Goal: Task Accomplishment & Management: Manage account settings

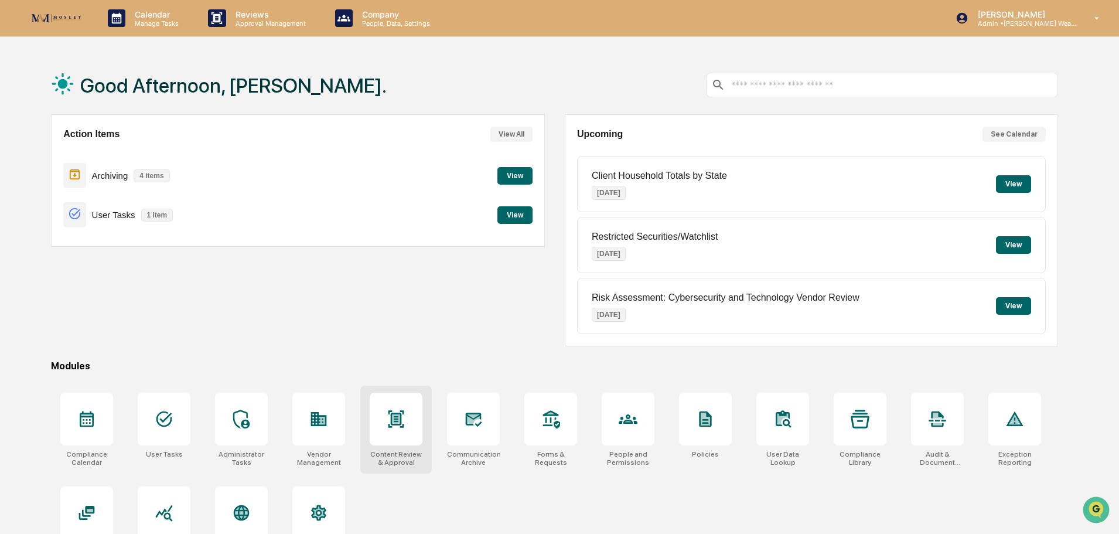
click at [395, 428] on div at bounding box center [396, 418] width 19 height 19
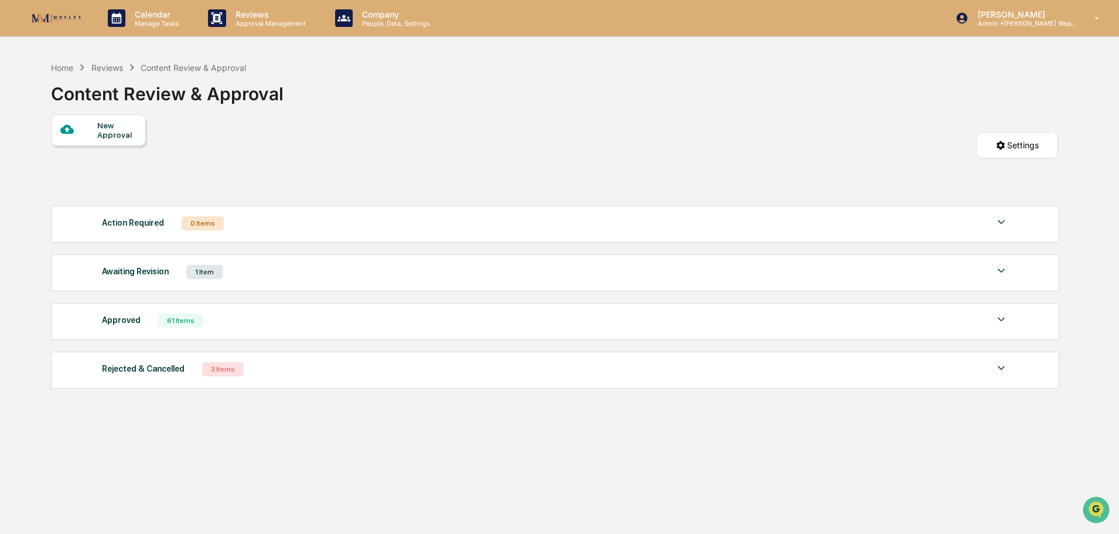
click at [1000, 319] on img at bounding box center [1001, 319] width 14 height 14
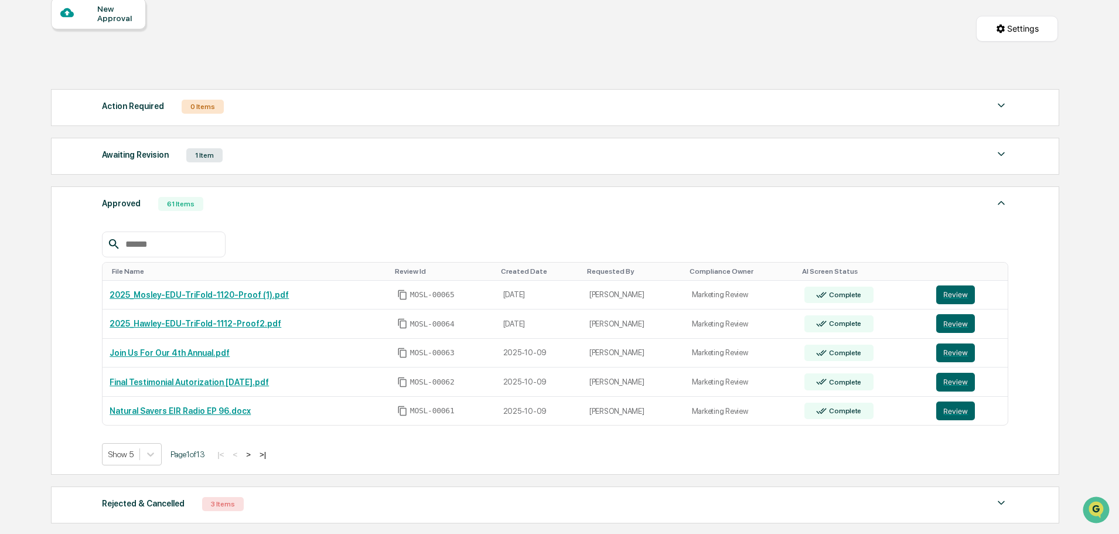
scroll to position [117, 0]
click at [952, 292] on button "Review" at bounding box center [955, 294] width 39 height 19
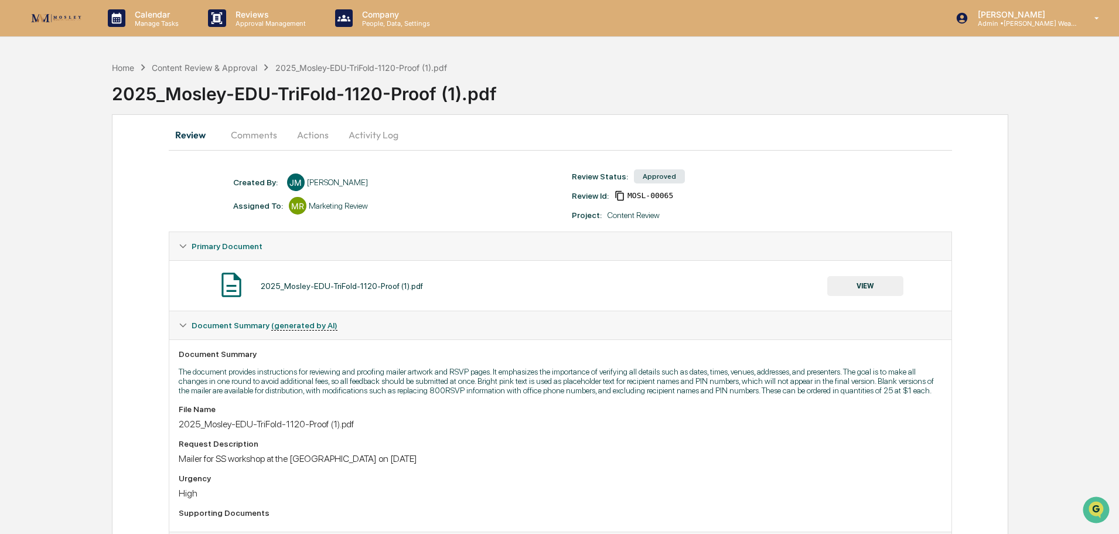
click at [253, 131] on button "Comments" at bounding box center [253, 135] width 65 height 28
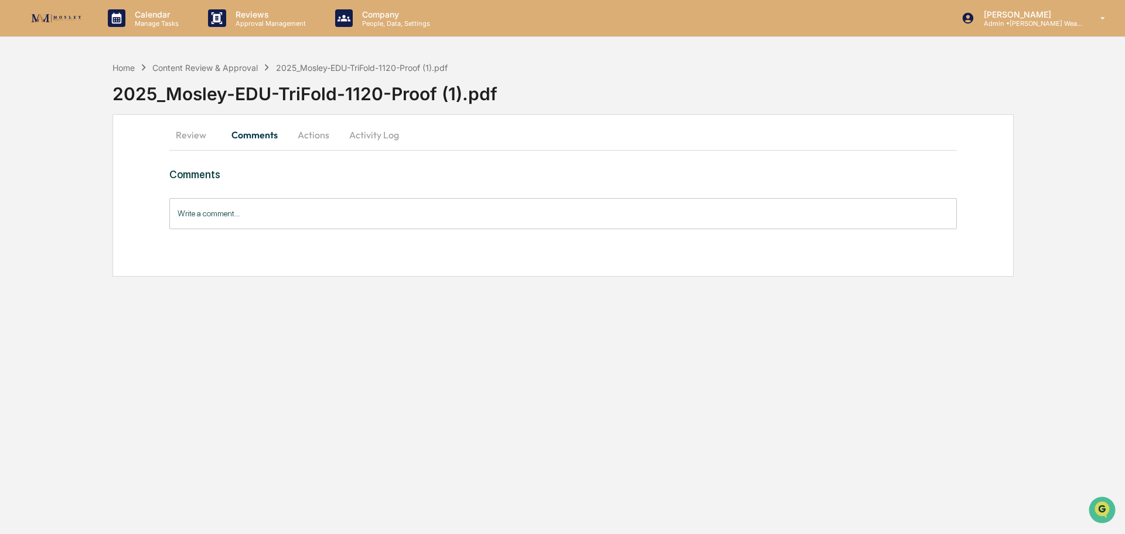
click at [370, 135] on button "Activity Log" at bounding box center [374, 135] width 69 height 28
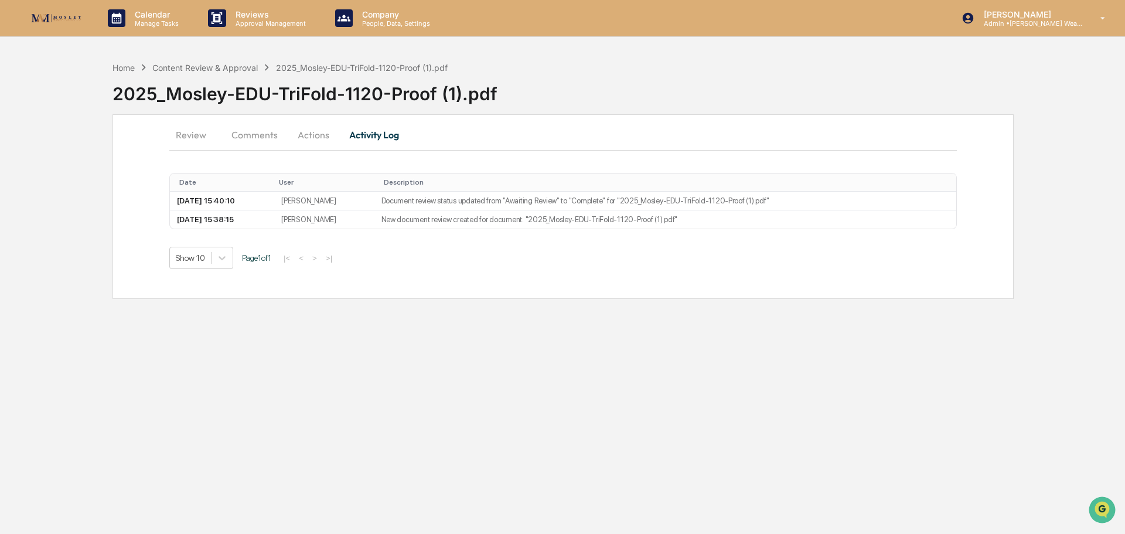
click at [250, 132] on button "Comments" at bounding box center [254, 135] width 65 height 28
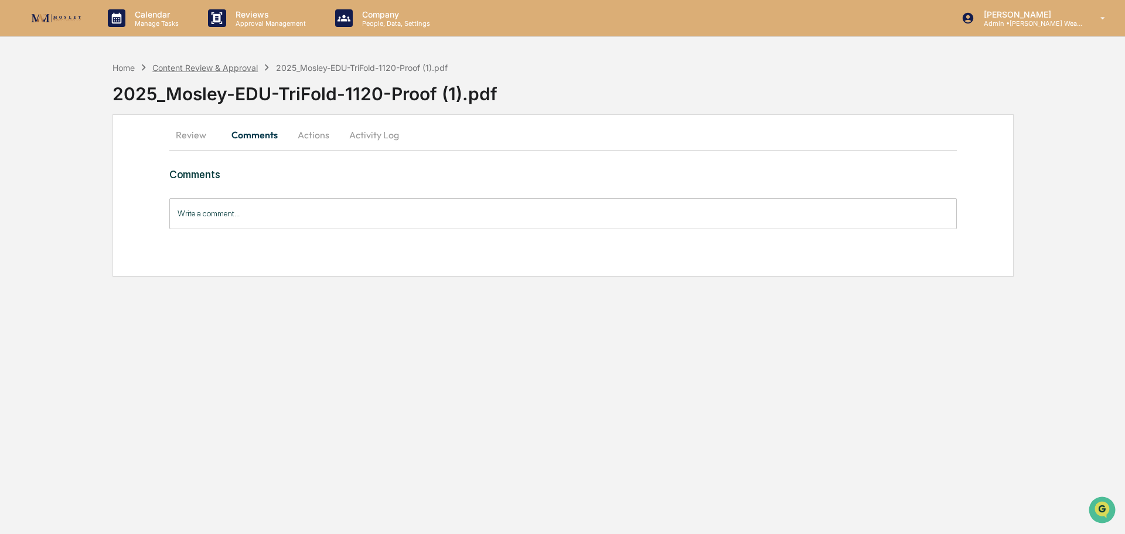
click at [190, 69] on div "Content Review & Approval" at bounding box center [204, 68] width 105 height 10
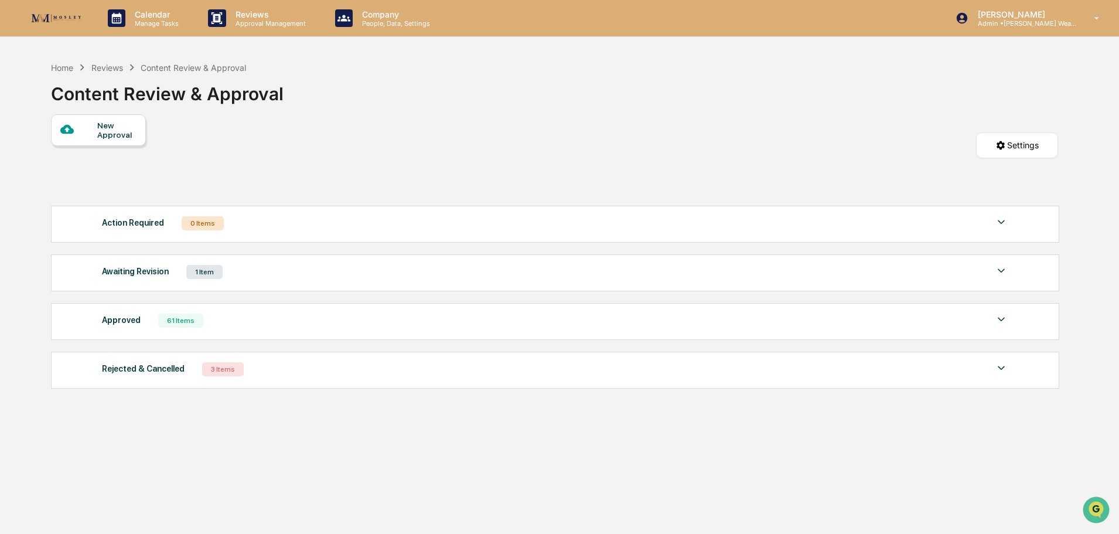
click at [1001, 317] on img at bounding box center [1001, 319] width 14 height 14
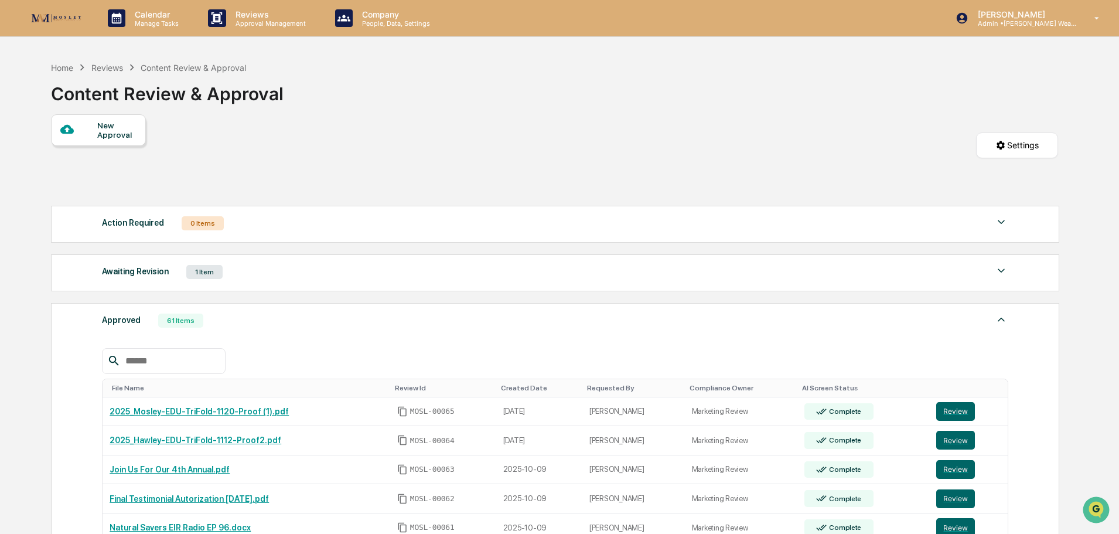
click at [108, 68] on div "Reviews" at bounding box center [107, 68] width 32 height 10
click at [999, 266] on img at bounding box center [1001, 271] width 14 height 14
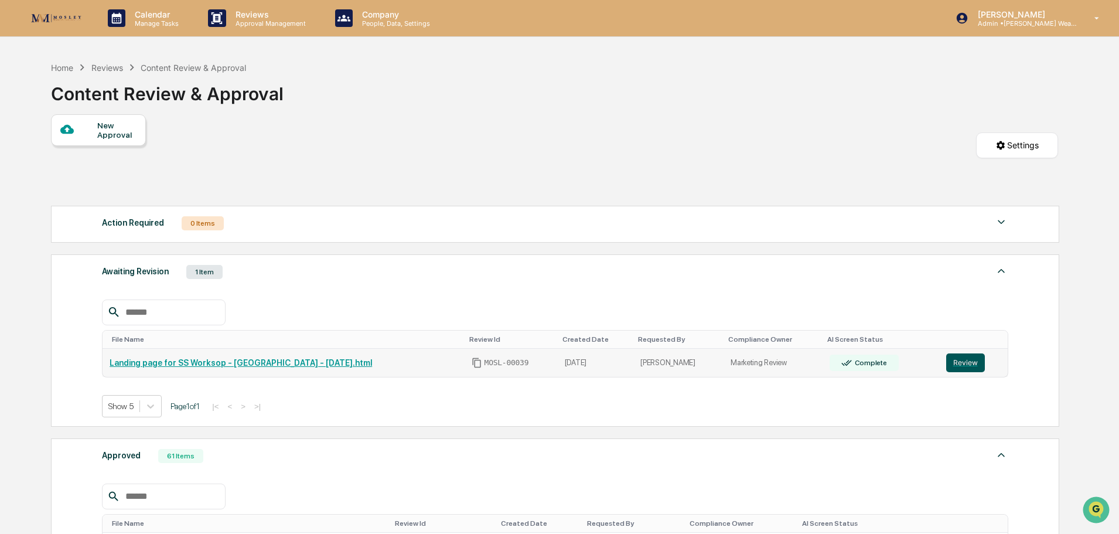
click at [968, 361] on button "Review" at bounding box center [965, 362] width 39 height 19
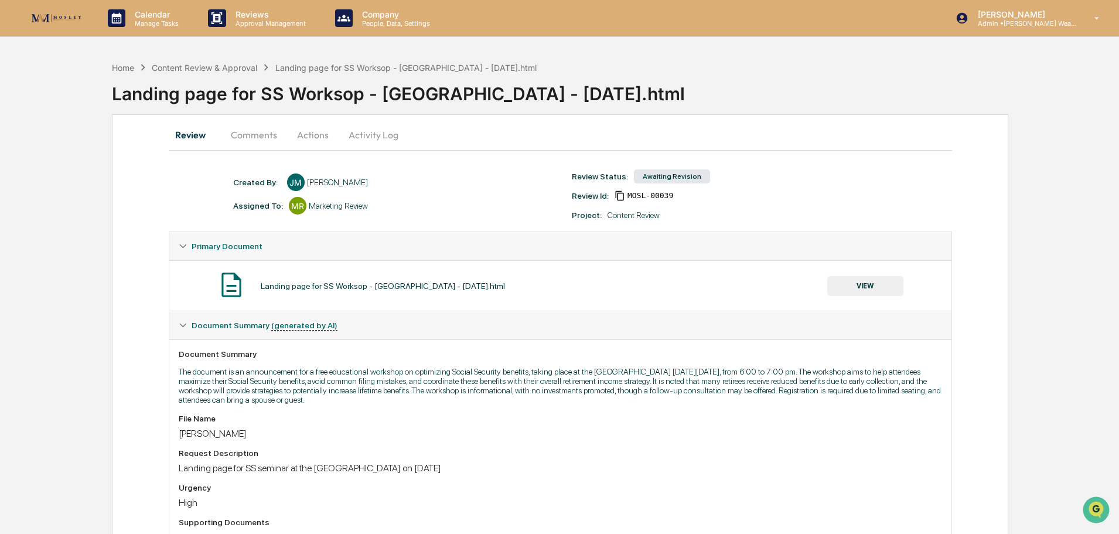
click at [246, 138] on button "Comments" at bounding box center [253, 135] width 65 height 28
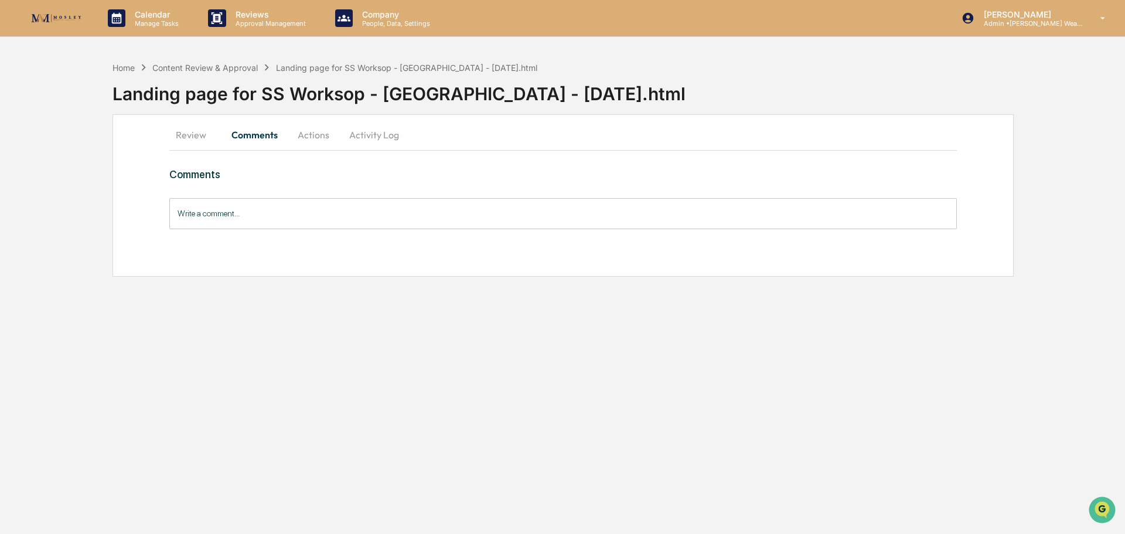
click at [210, 214] on input "Write a comment..." at bounding box center [562, 213] width 787 height 31
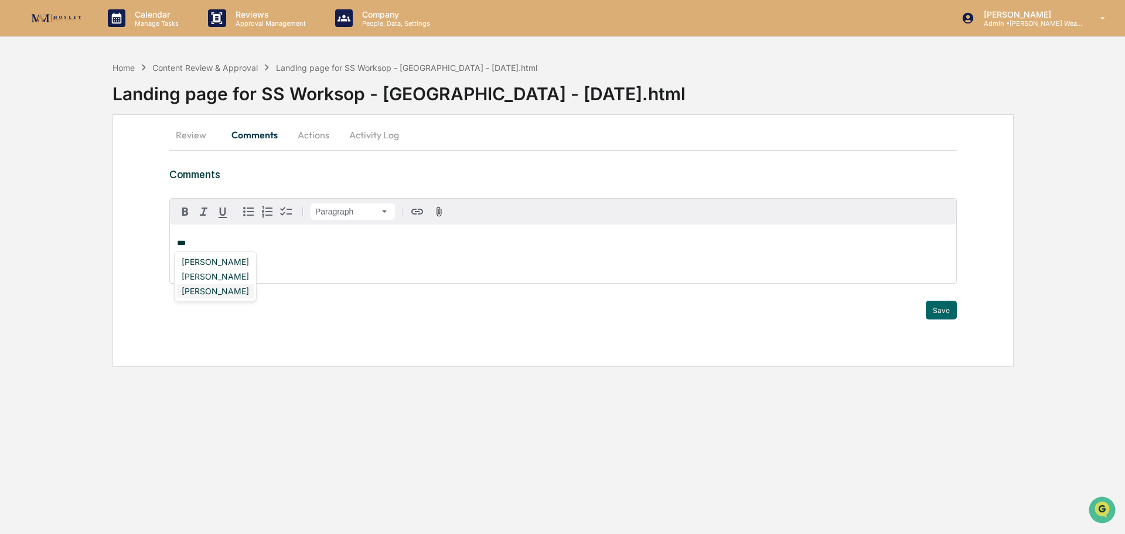
click at [205, 292] on div "[PERSON_NAME]" at bounding box center [215, 291] width 77 height 15
click at [237, 247] on p "**********" at bounding box center [563, 243] width 772 height 8
click at [319, 135] on button "Actions" at bounding box center [313, 135] width 53 height 28
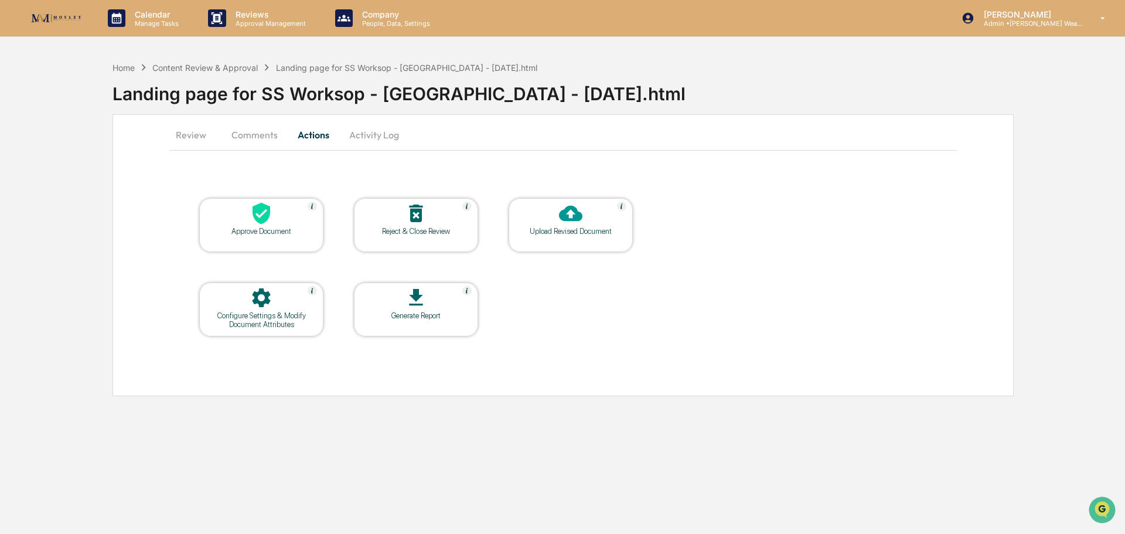
click at [310, 68] on div "Landing page for SS Worksop - [GEOGRAPHIC_DATA] - [DATE].html" at bounding box center [406, 68] width 261 height 10
click at [199, 66] on div "Content Review & Approval" at bounding box center [204, 68] width 105 height 10
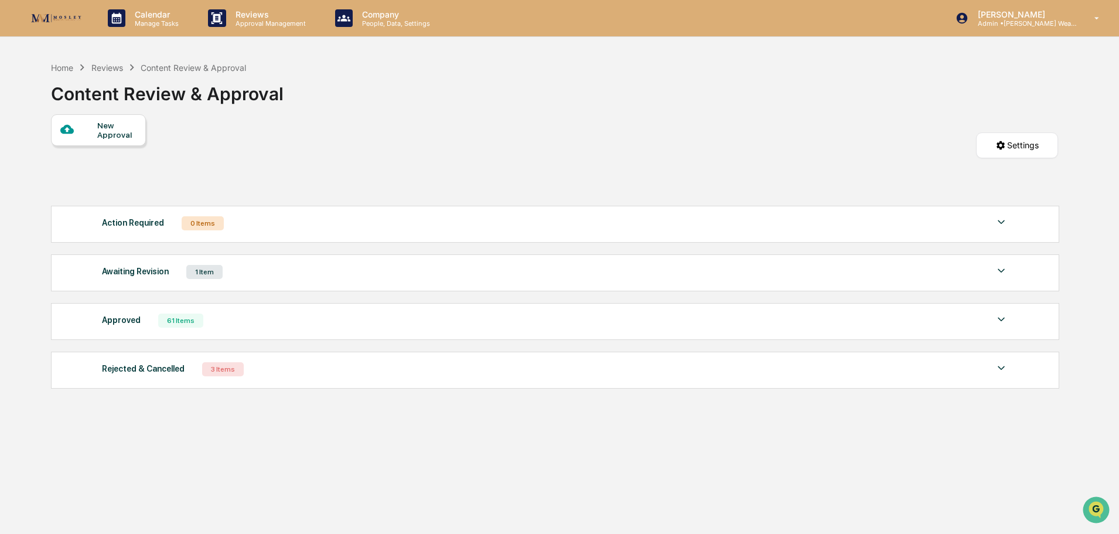
click at [1000, 266] on img at bounding box center [1001, 271] width 14 height 14
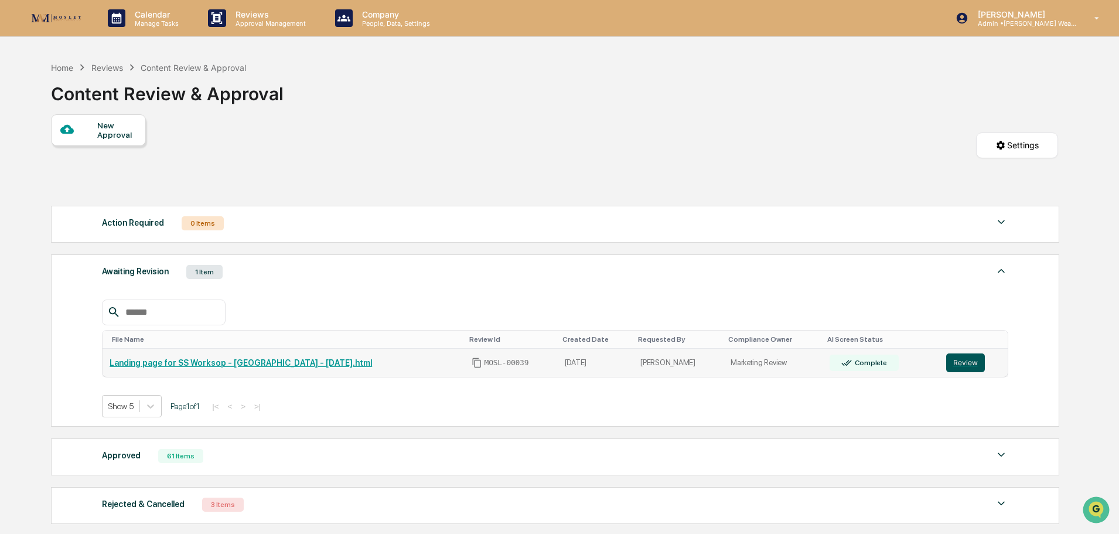
click at [969, 363] on button "Review" at bounding box center [965, 362] width 39 height 19
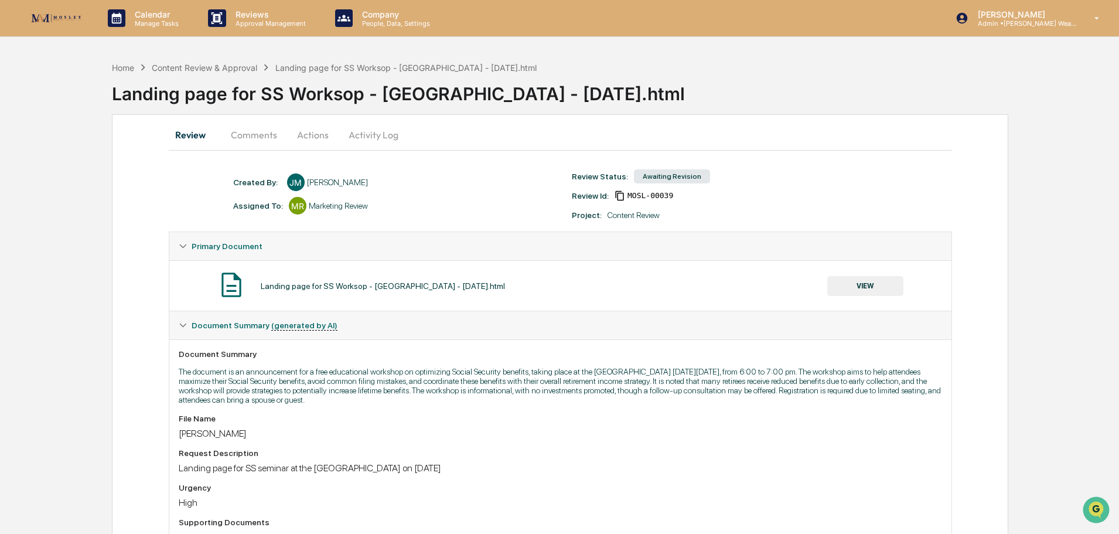
click at [305, 137] on button "Actions" at bounding box center [312, 135] width 53 height 28
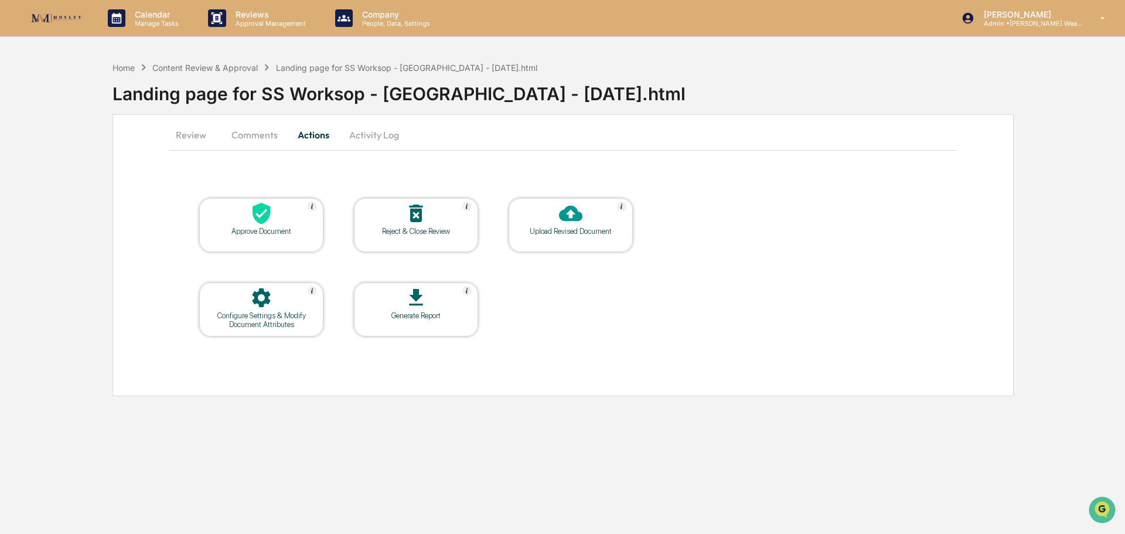
click at [415, 219] on icon at bounding box center [415, 213] width 13 height 18
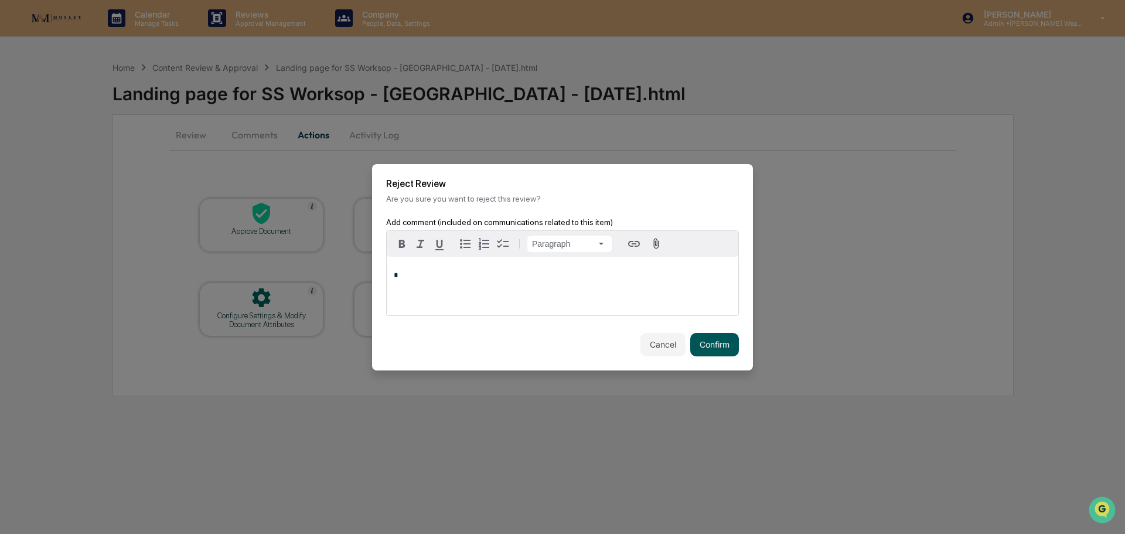
click at [706, 340] on button "Confirm" at bounding box center [714, 344] width 49 height 23
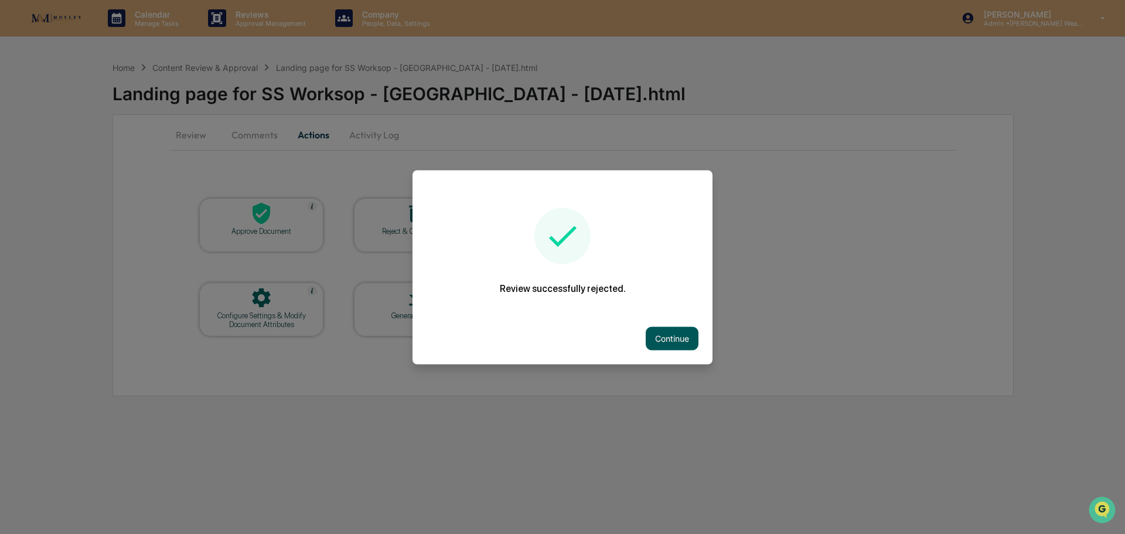
click at [671, 334] on button "Continue" at bounding box center [672, 337] width 53 height 23
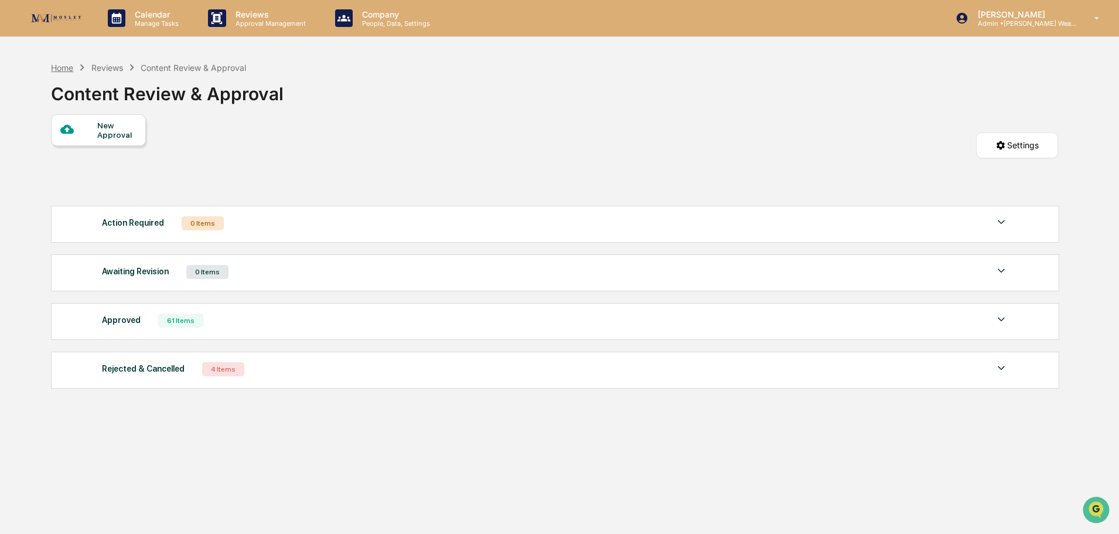
click at [62, 70] on div "Home" at bounding box center [62, 68] width 22 height 10
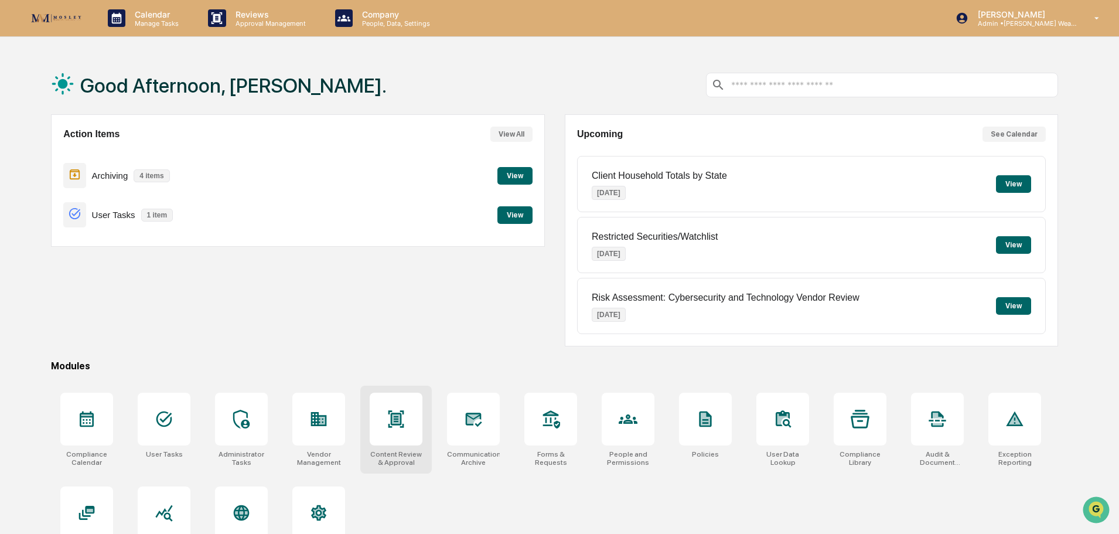
click at [399, 421] on icon at bounding box center [396, 418] width 8 height 9
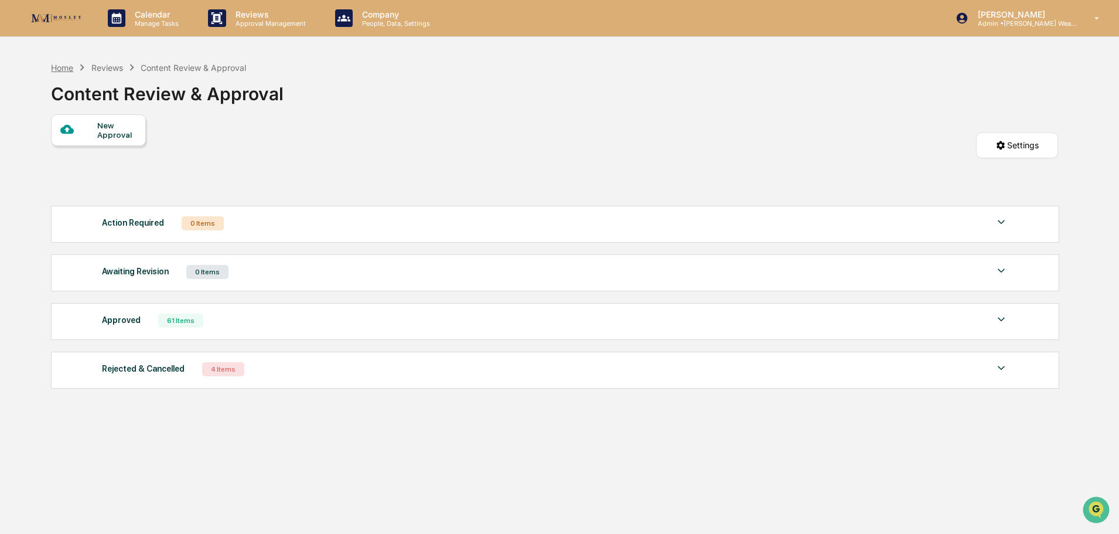
click at [57, 69] on div "Home" at bounding box center [62, 68] width 22 height 10
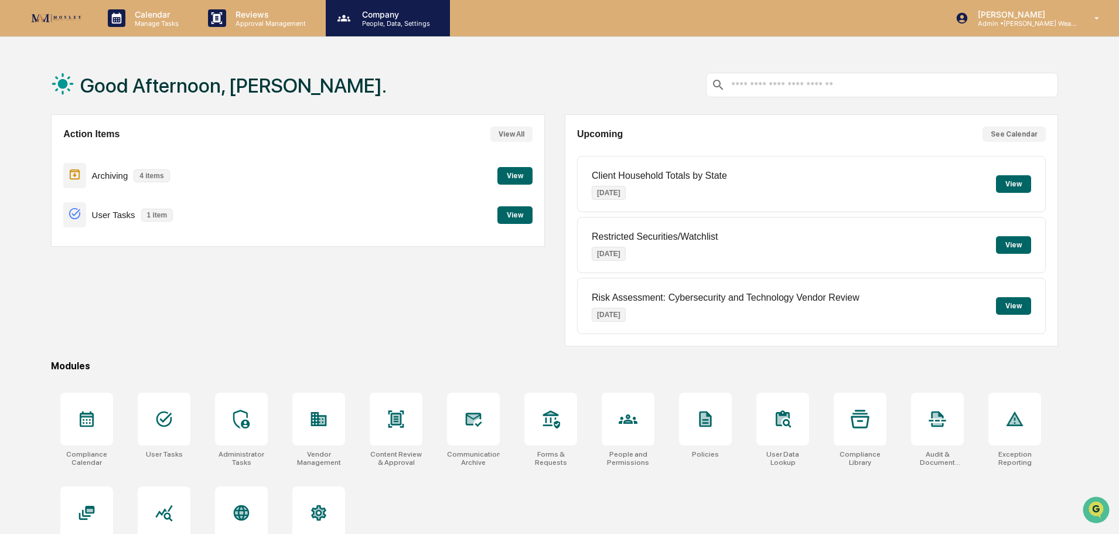
click at [381, 23] on p "People, Data, Settings" at bounding box center [394, 23] width 83 height 8
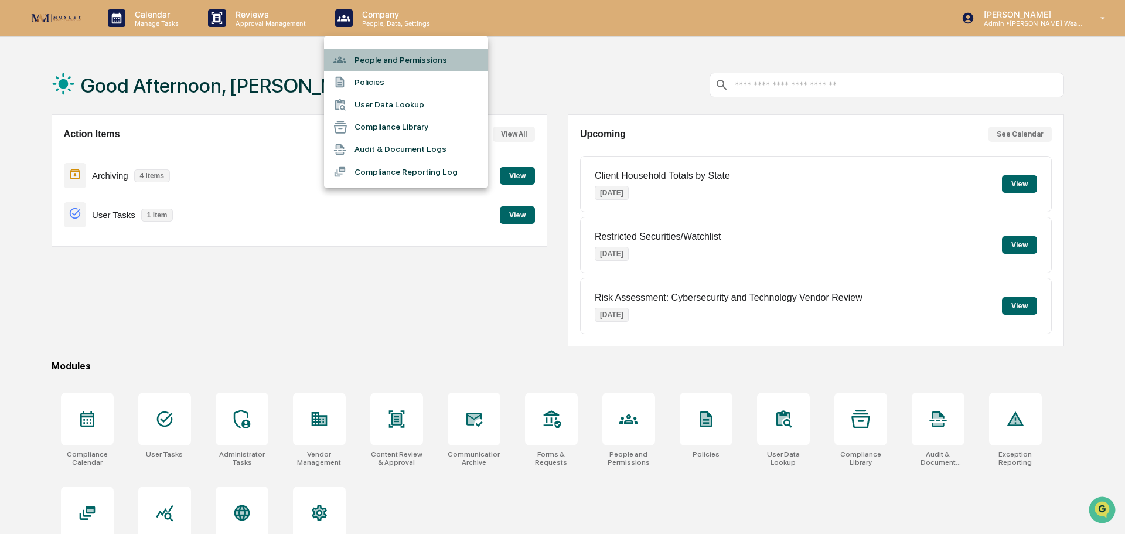
click at [381, 56] on li "People and Permissions" at bounding box center [406, 60] width 164 height 22
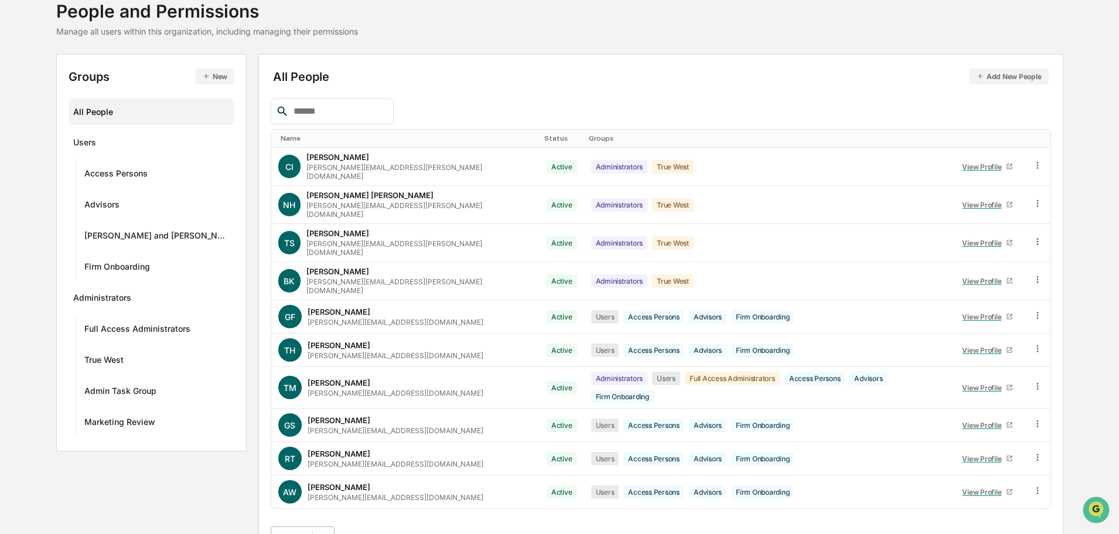
scroll to position [169, 0]
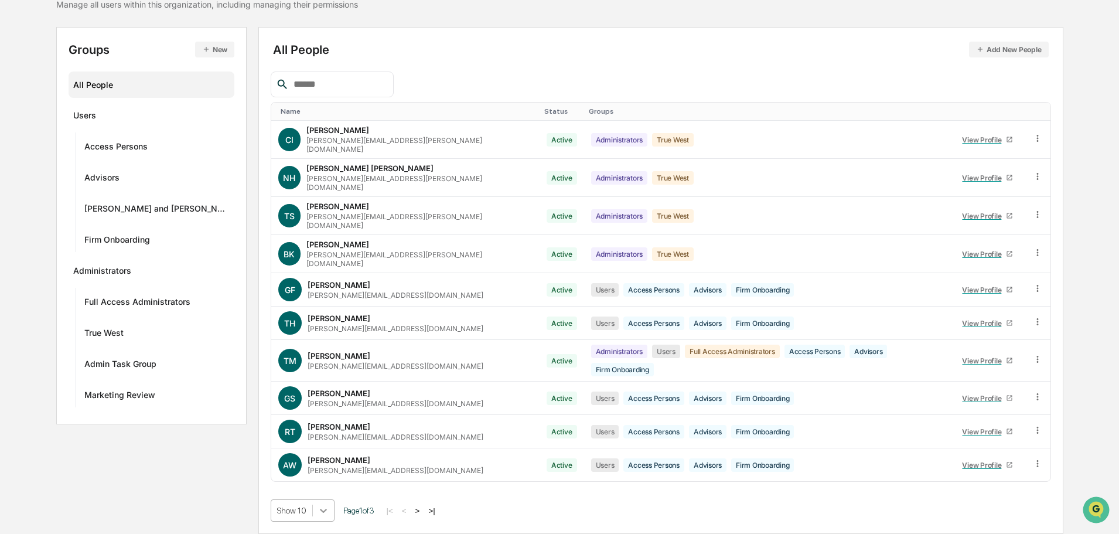
click at [315, 511] on body "Calendar Manage Tasks Reviews Approval Management Company People, Data, Setting…" at bounding box center [559, 214] width 1119 height 638
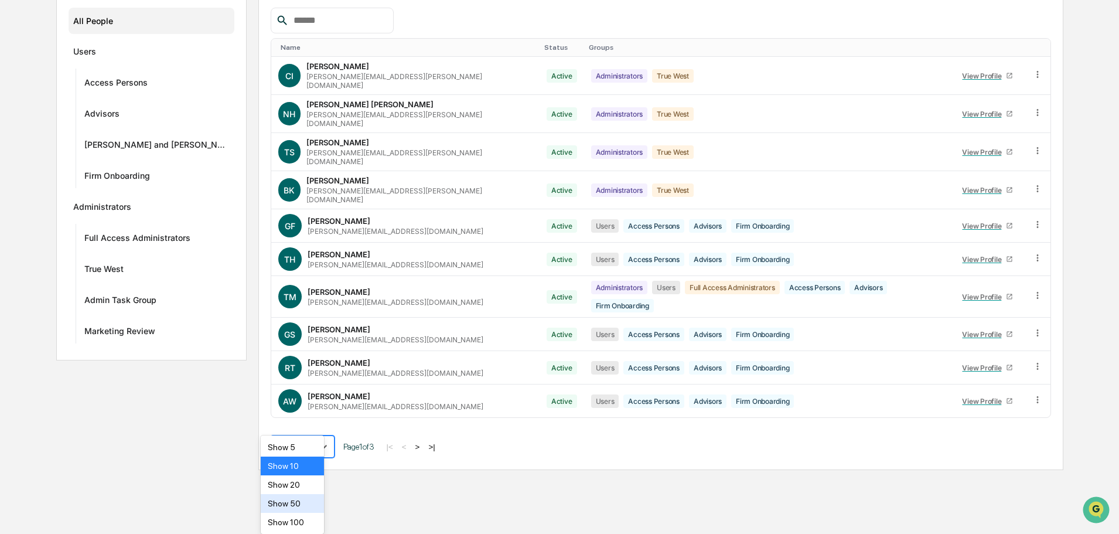
click at [295, 506] on div "Show 50" at bounding box center [293, 503] width 64 height 19
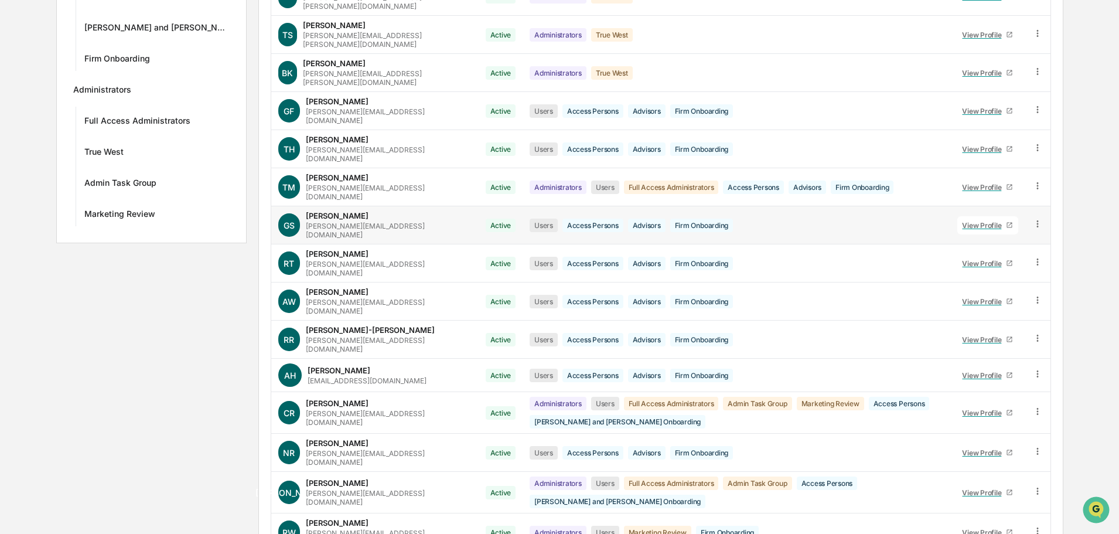
scroll to position [344, 0]
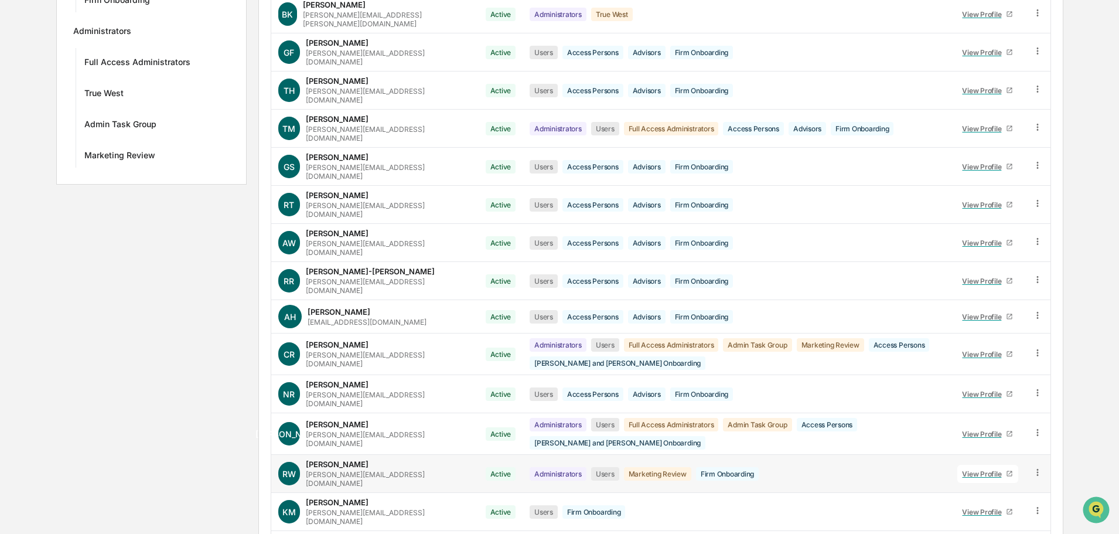
click at [1037, 467] on icon at bounding box center [1037, 472] width 11 height 11
click at [1002, 484] on div "Groups & Permissions" at bounding box center [983, 491] width 101 height 14
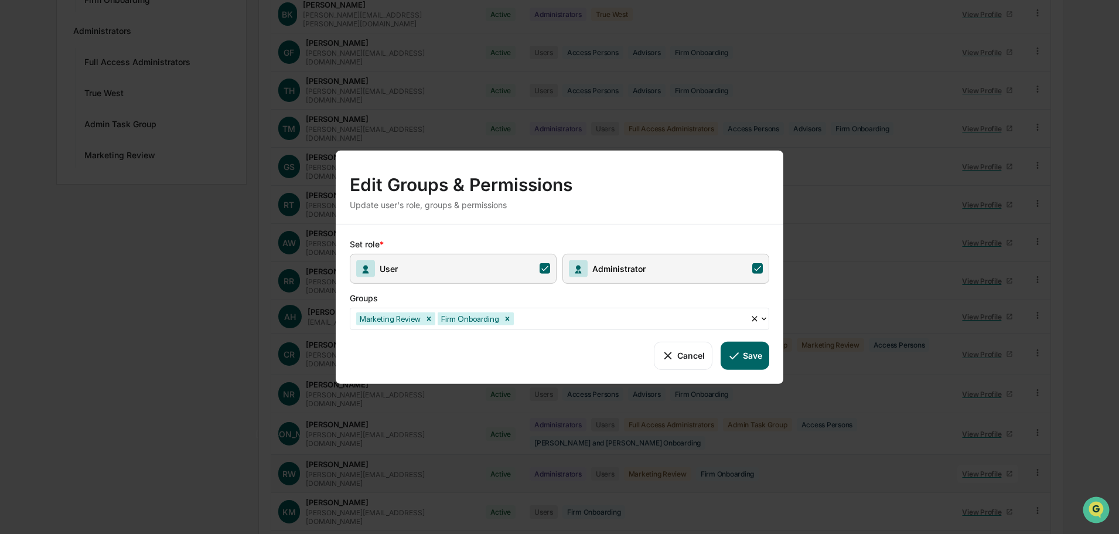
click at [687, 353] on button "Cancel" at bounding box center [683, 355] width 58 height 28
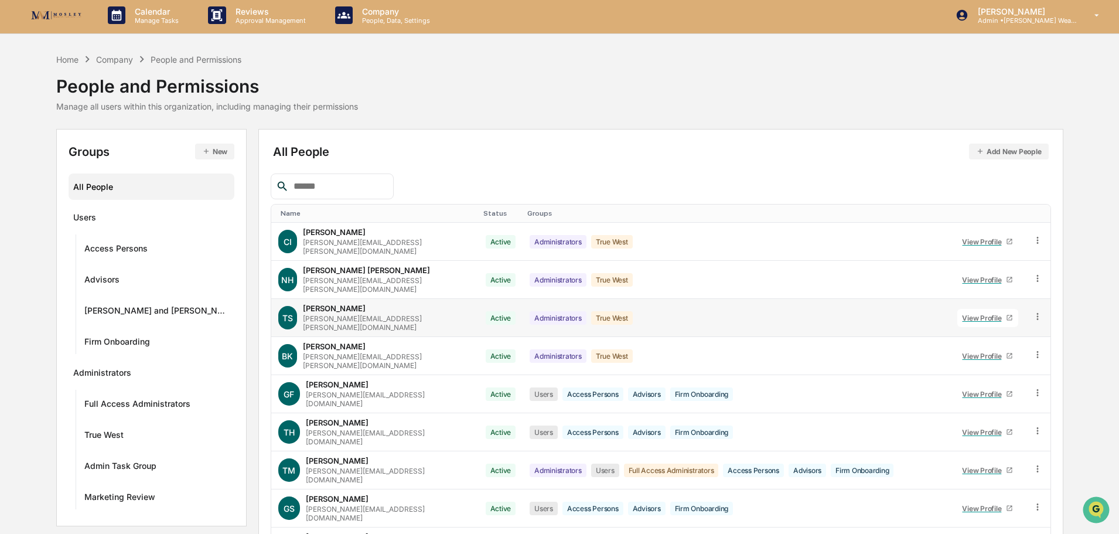
scroll to position [0, 0]
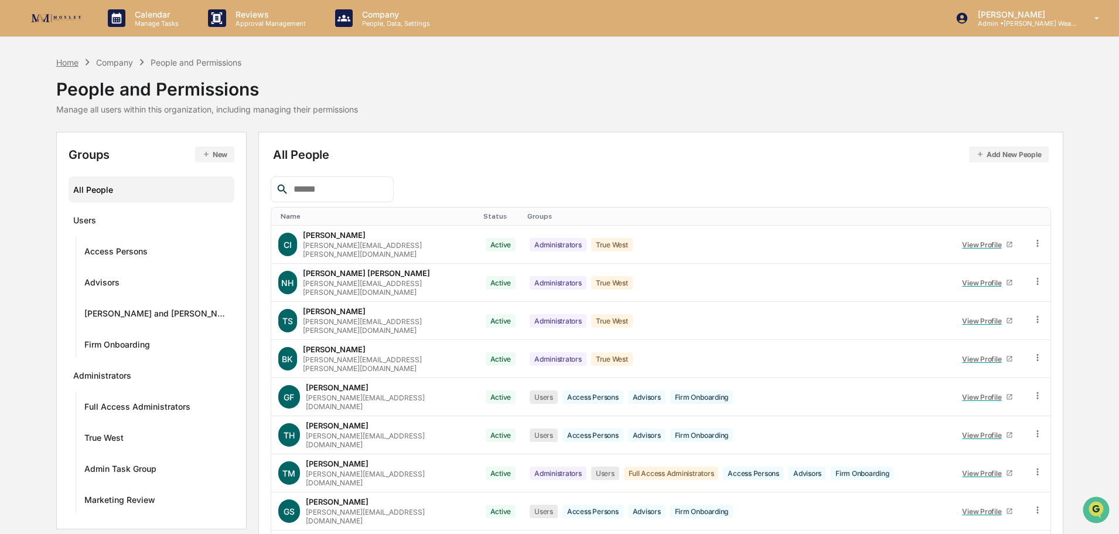
click at [58, 62] on div "Home" at bounding box center [67, 62] width 22 height 10
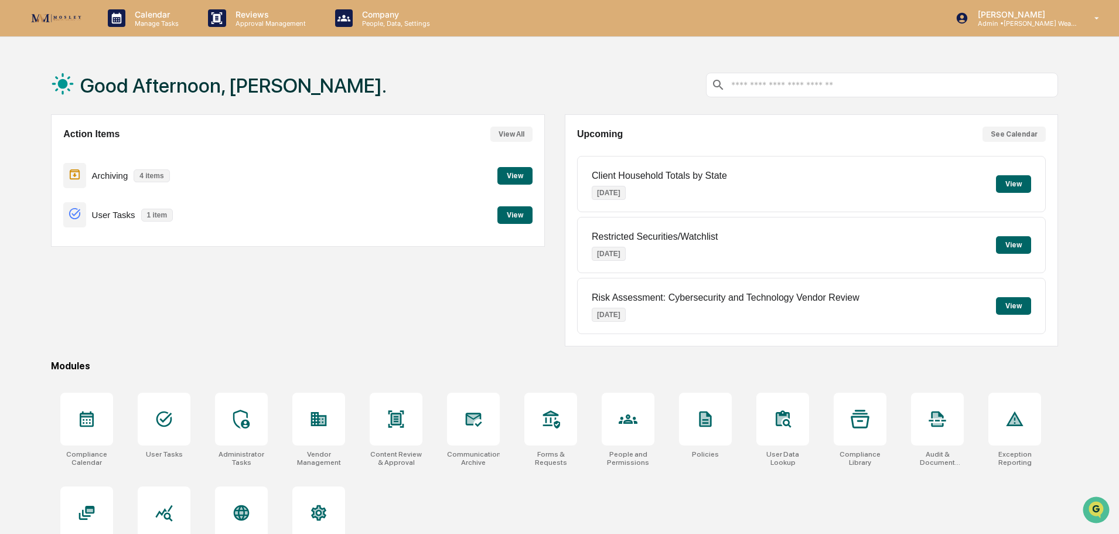
click at [1082, 77] on div "Good Afternoon, [PERSON_NAME]. Action Items View All Archiving 4 items View Use…" at bounding box center [559, 323] width 1119 height 534
click at [513, 173] on button "View" at bounding box center [514, 176] width 35 height 18
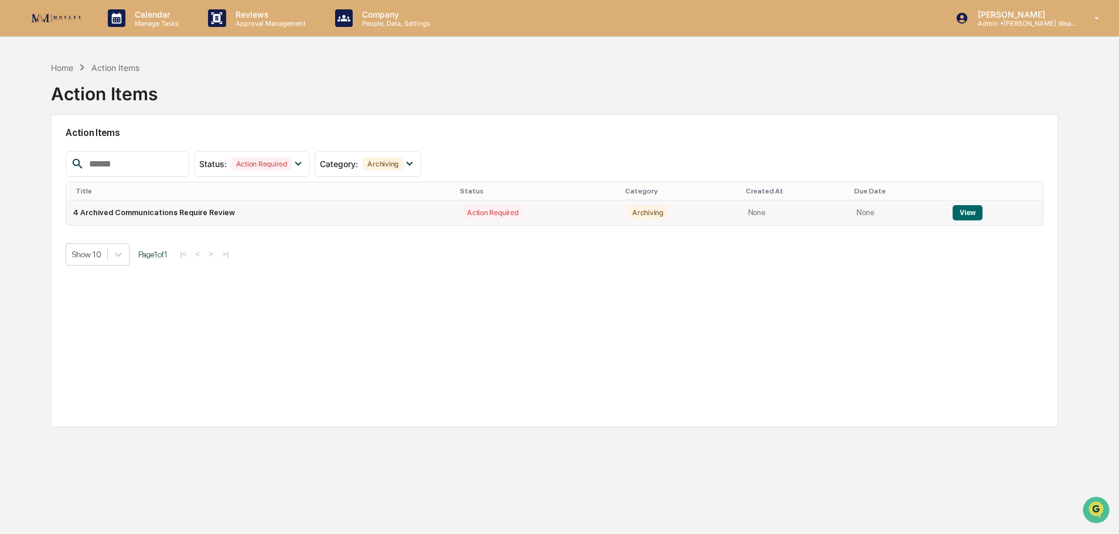
click at [958, 206] on button "View" at bounding box center [967, 212] width 30 height 15
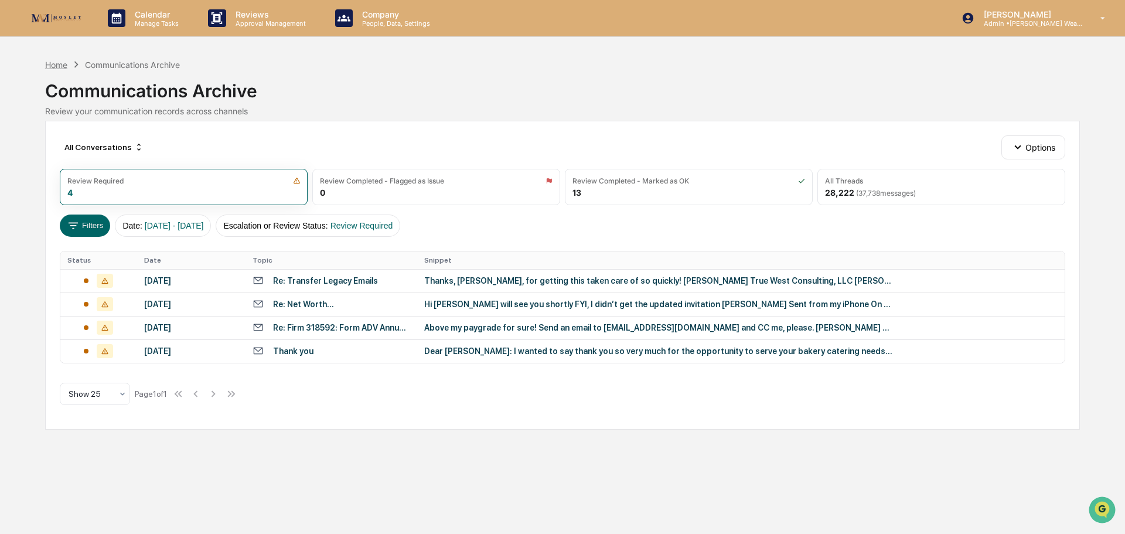
click at [57, 66] on div "Home" at bounding box center [56, 65] width 22 height 10
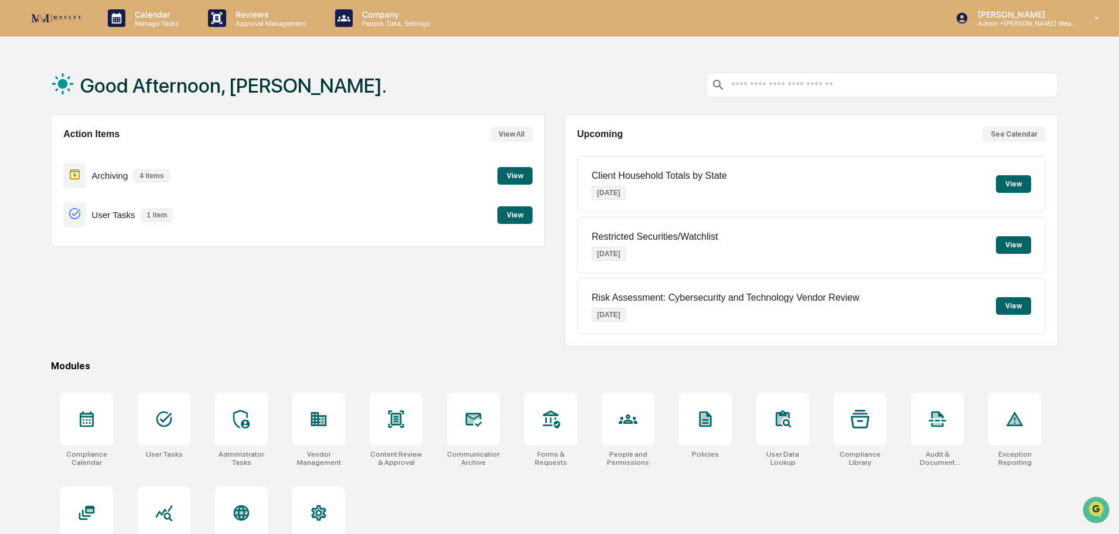
click at [1072, 81] on div "Good Afternoon, [PERSON_NAME]. Action Items View All Archiving 4 items View Use…" at bounding box center [554, 323] width 1042 height 534
click at [1038, 20] on p "Admin • [PERSON_NAME] Wealth" at bounding box center [1022, 23] width 109 height 8
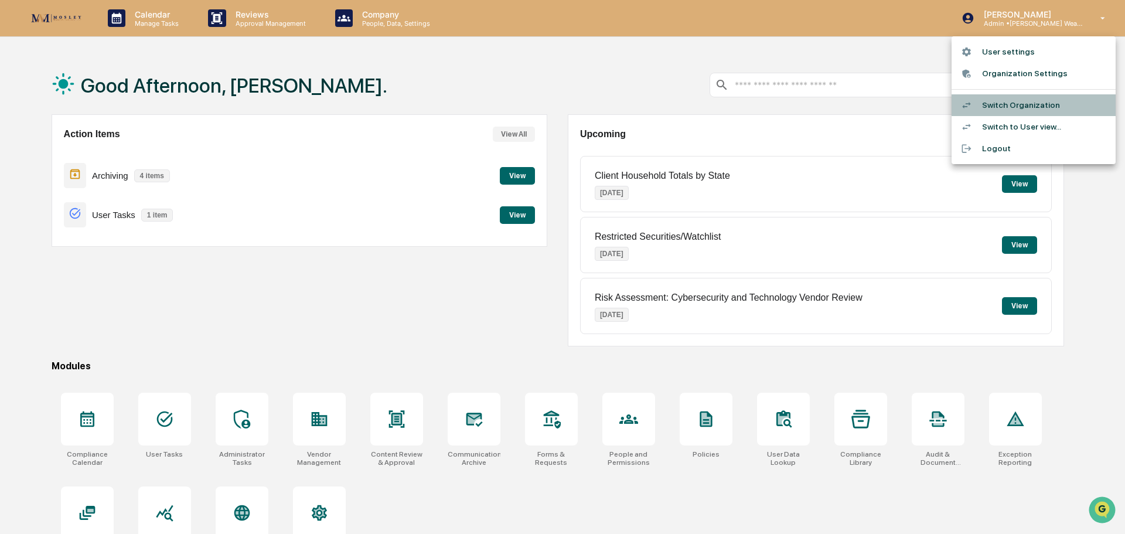
click at [1017, 109] on li "Switch Organization" at bounding box center [1033, 105] width 164 height 22
